Goal: Go to known website: Access a specific website the user already knows

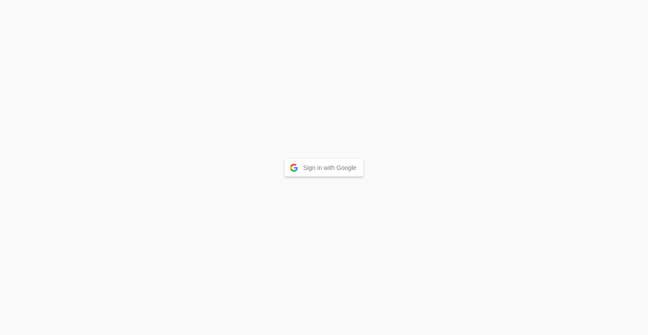
click at [338, 169] on button "Sign in with Google" at bounding box center [324, 168] width 79 height 18
